Goal: Subscribe to service/newsletter

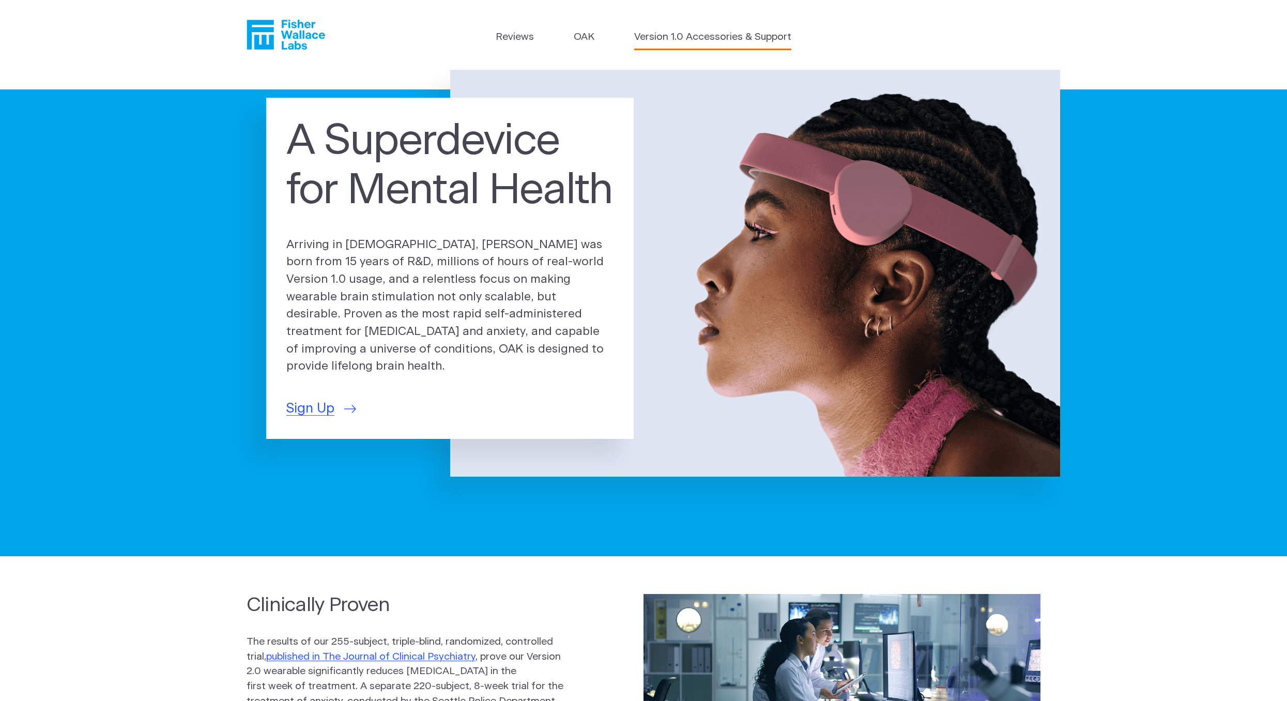
click at [711, 38] on link "Version 1.0 Accessories & Support" at bounding box center [712, 37] width 157 height 15
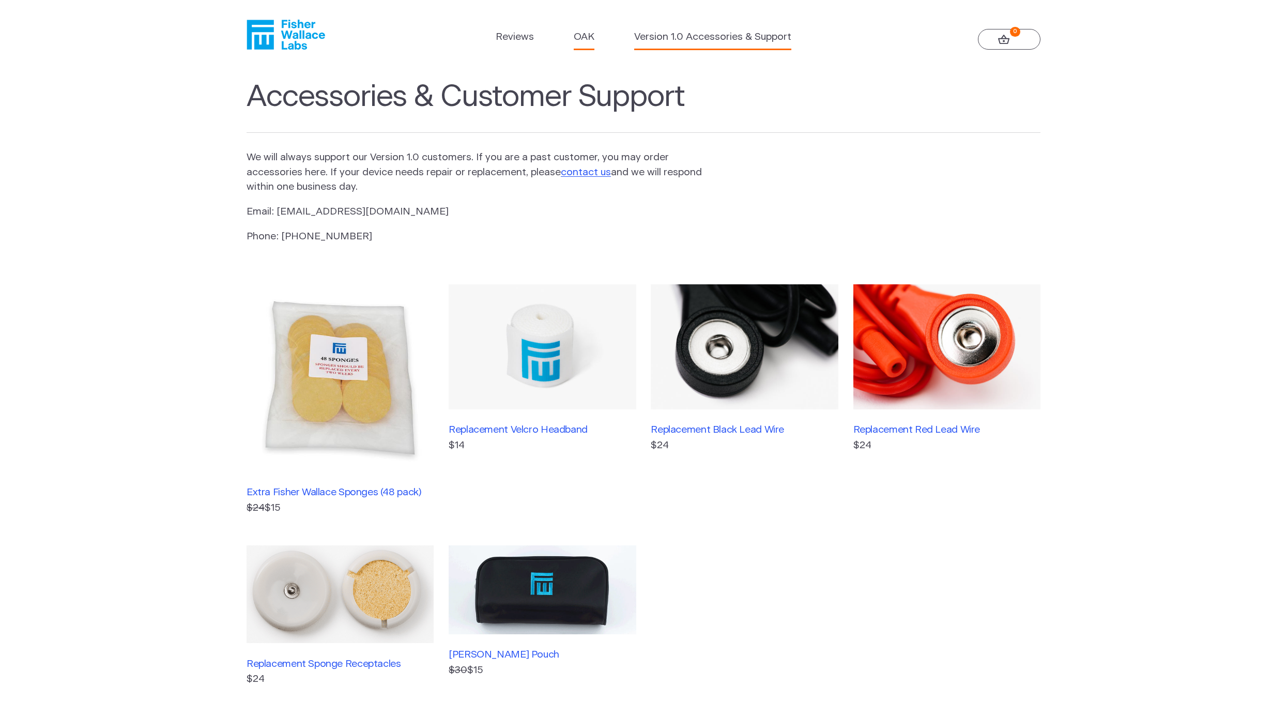
click at [584, 35] on link "OAK" at bounding box center [584, 37] width 21 height 15
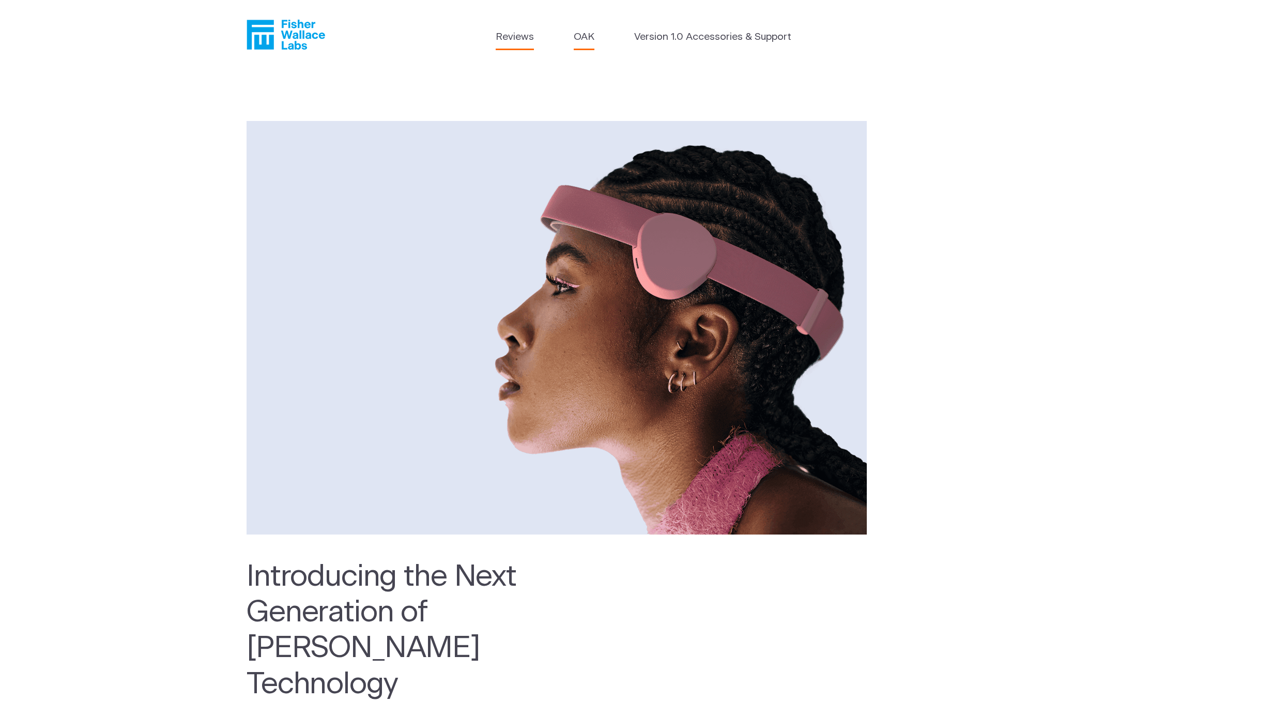
click at [504, 38] on link "Reviews" at bounding box center [515, 37] width 38 height 15
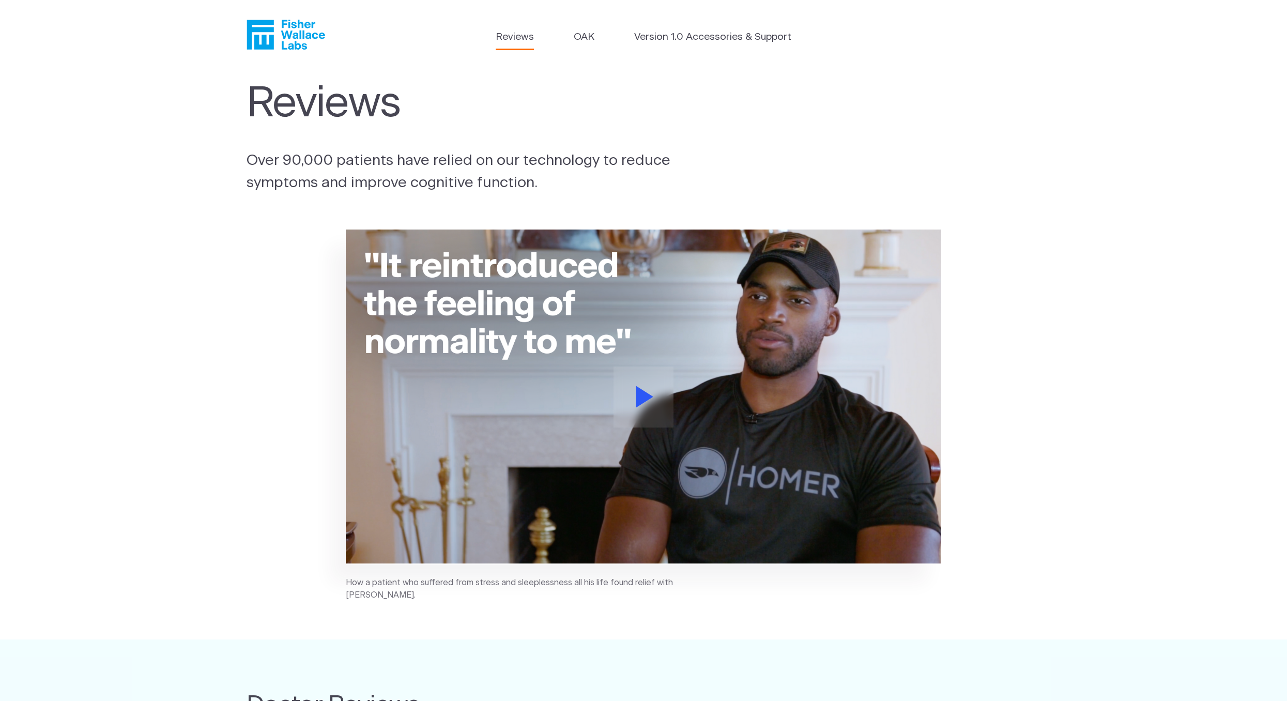
click at [297, 35] on icon "Fisher Wallace" at bounding box center [289, 35] width 71 height 30
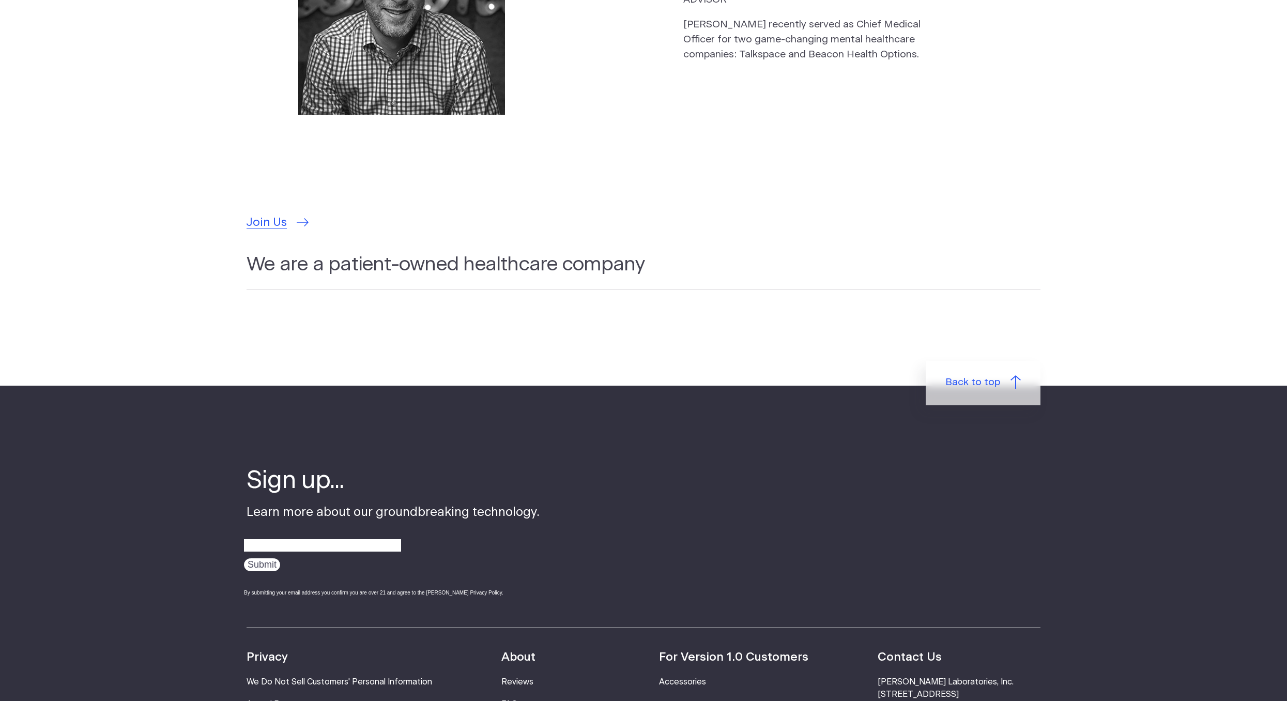
scroll to position [3076, 0]
click at [269, 214] on span "Join Us" at bounding box center [267, 223] width 40 height 18
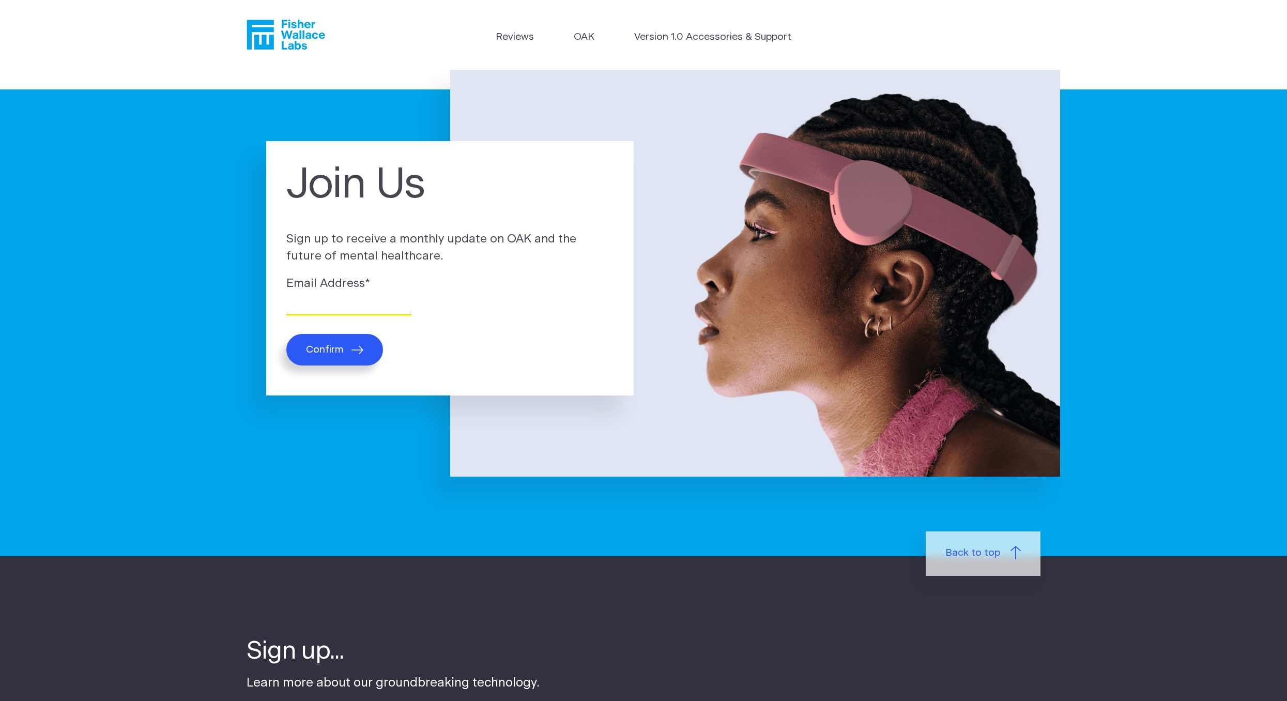
click at [336, 305] on input "Email Address *" at bounding box center [348, 306] width 125 height 16
type input "dan@puremedica.us"
click at [341, 348] on span "Confirm" at bounding box center [325, 350] width 38 height 12
